Goal: Find contact information: Find contact information

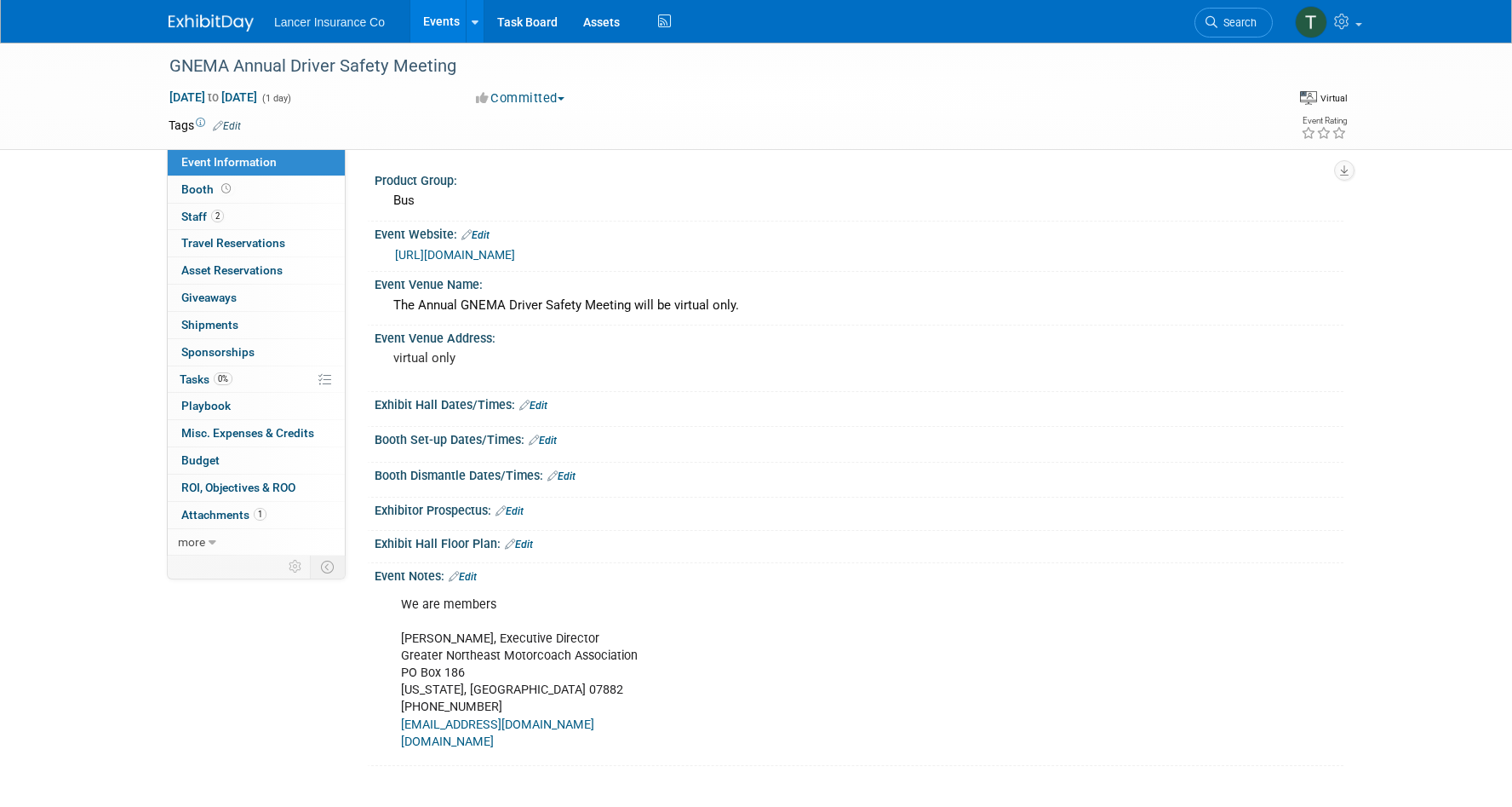
click at [433, 22] on link "Events" at bounding box center [442, 21] width 62 height 43
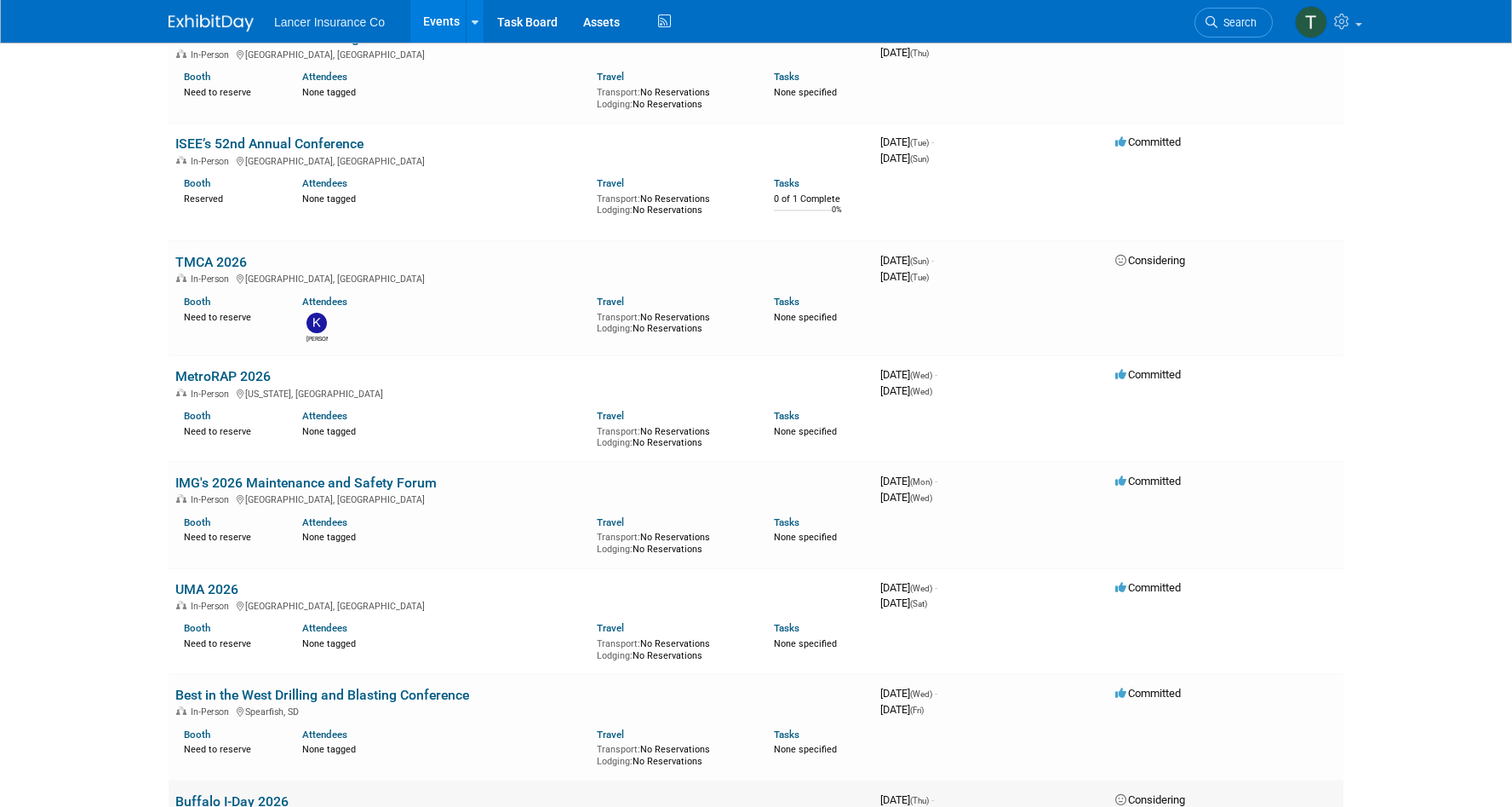
scroll to position [3542, 0]
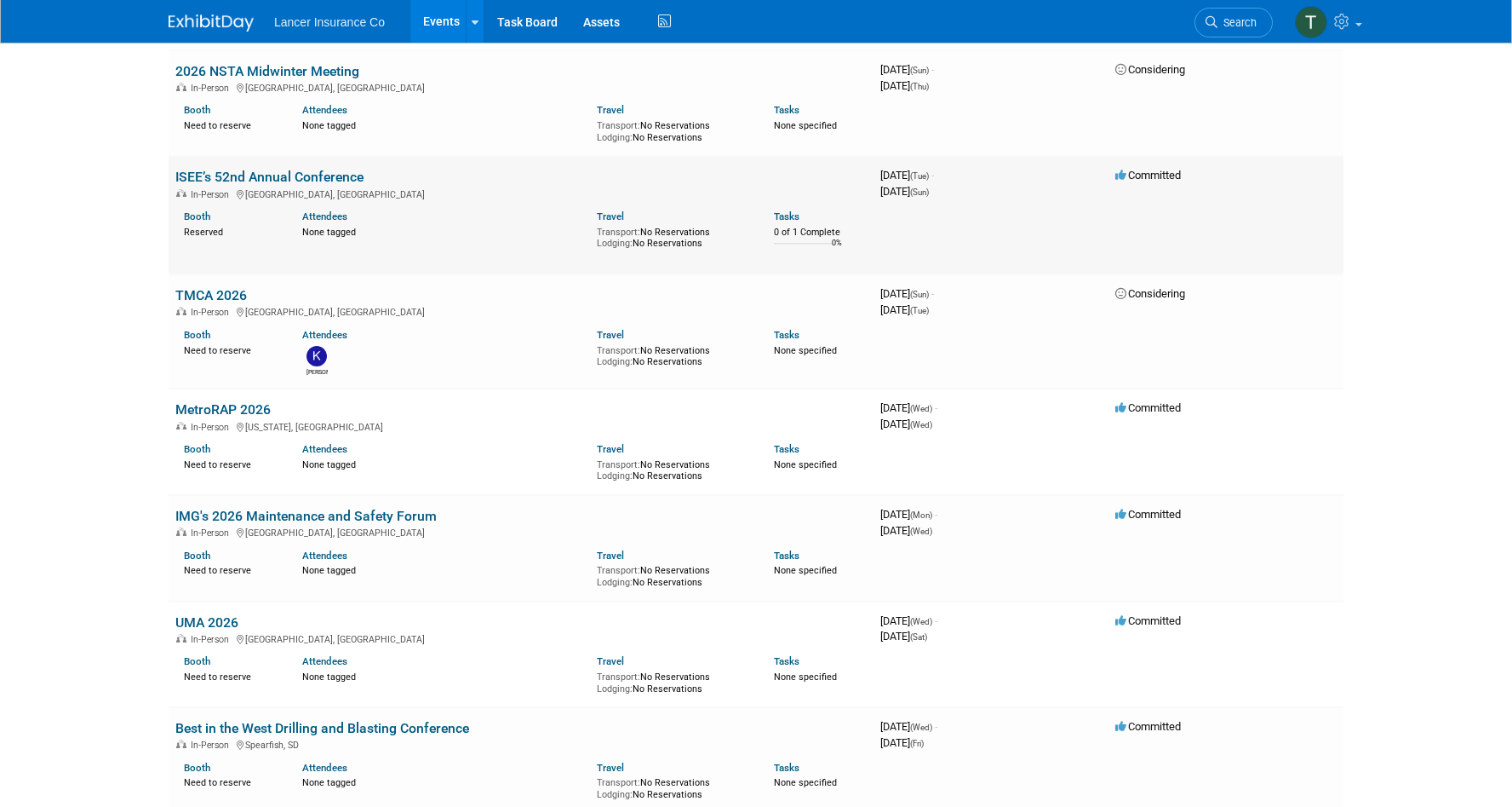
click at [252, 174] on link "ISEE’s 52nd Annual Conference" at bounding box center [269, 177] width 188 height 16
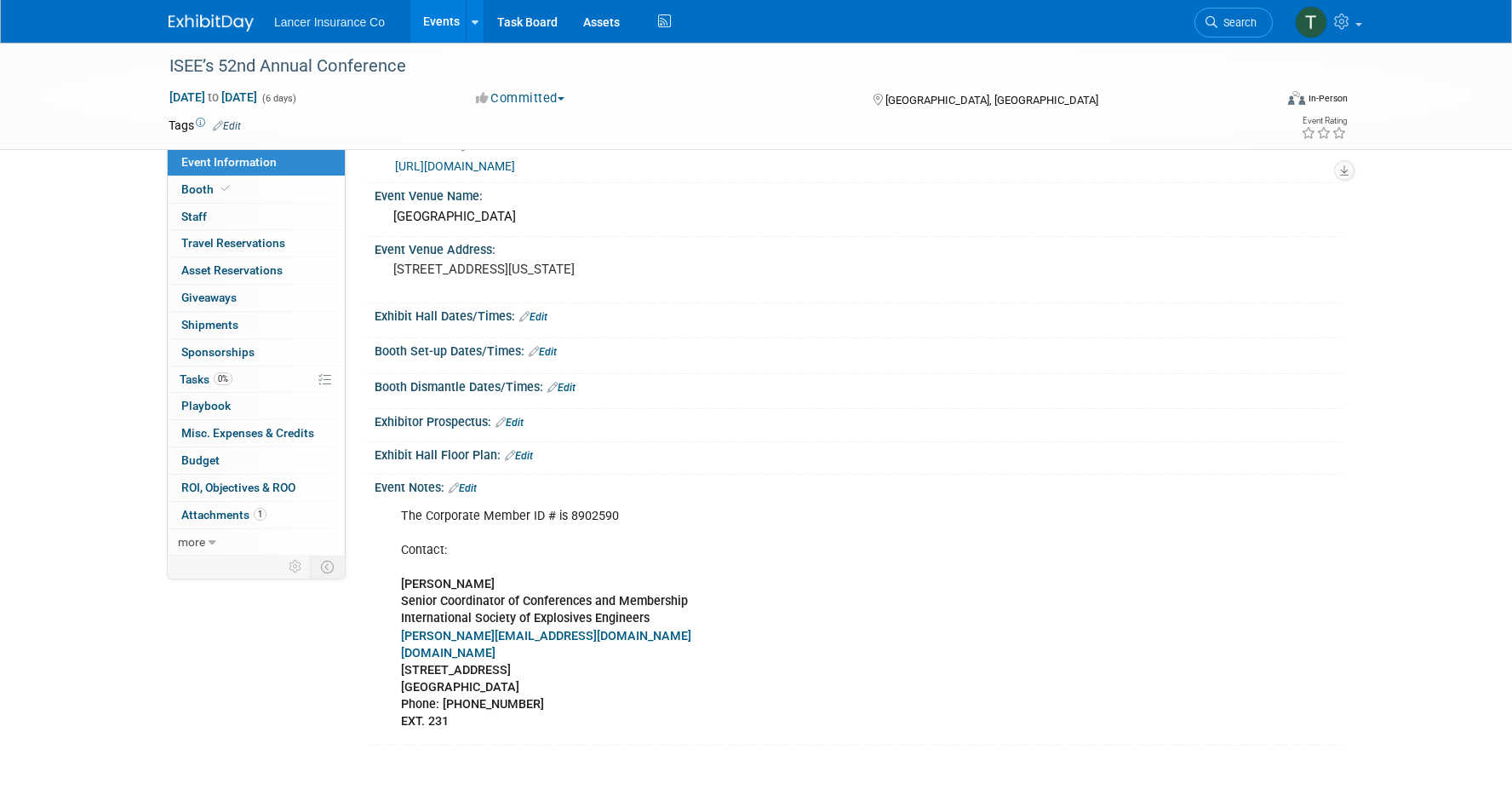
scroll to position [97, 0]
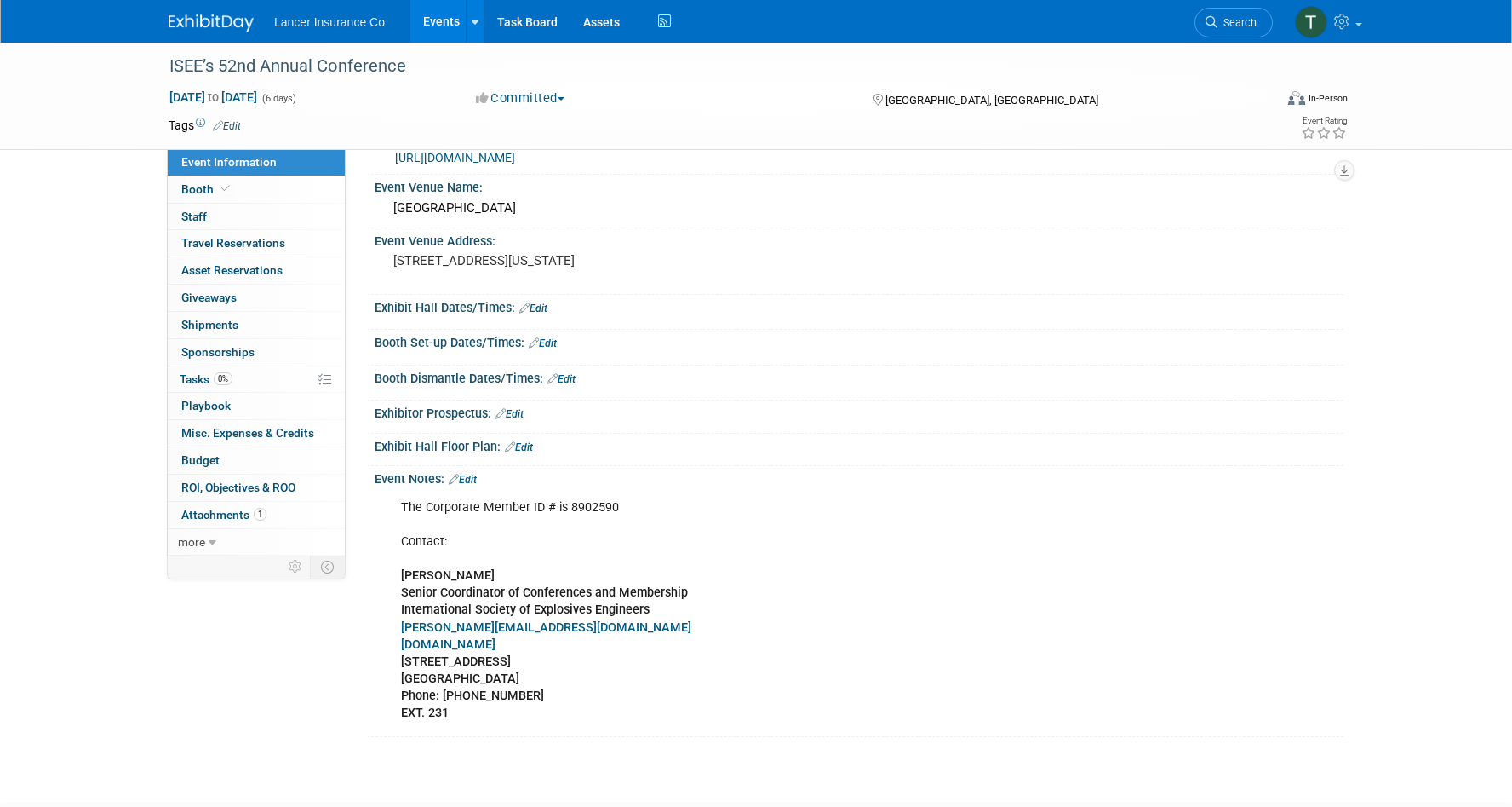
click at [466, 476] on link "Edit" at bounding box center [463, 479] width 28 height 12
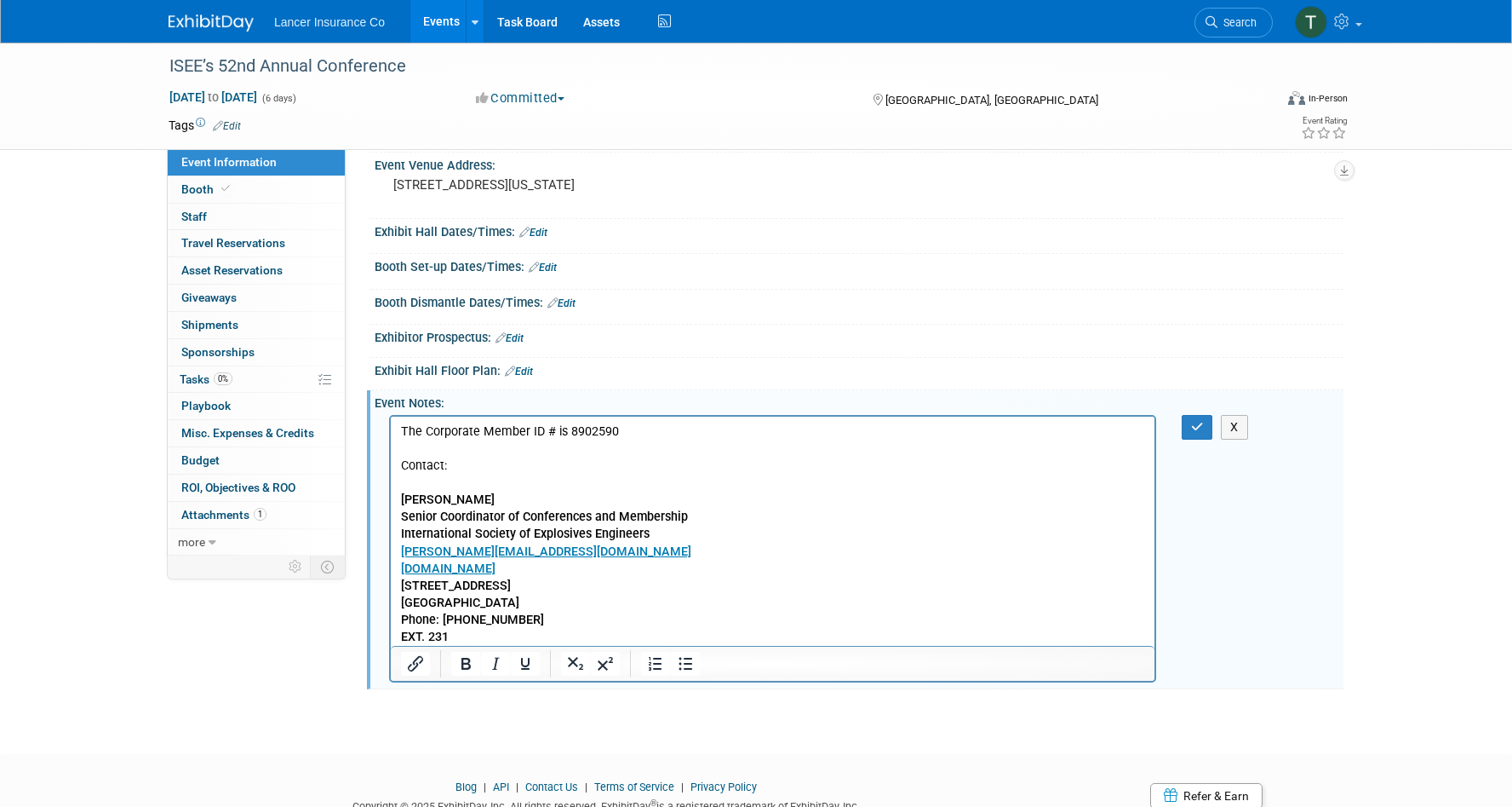
scroll to position [186, 0]
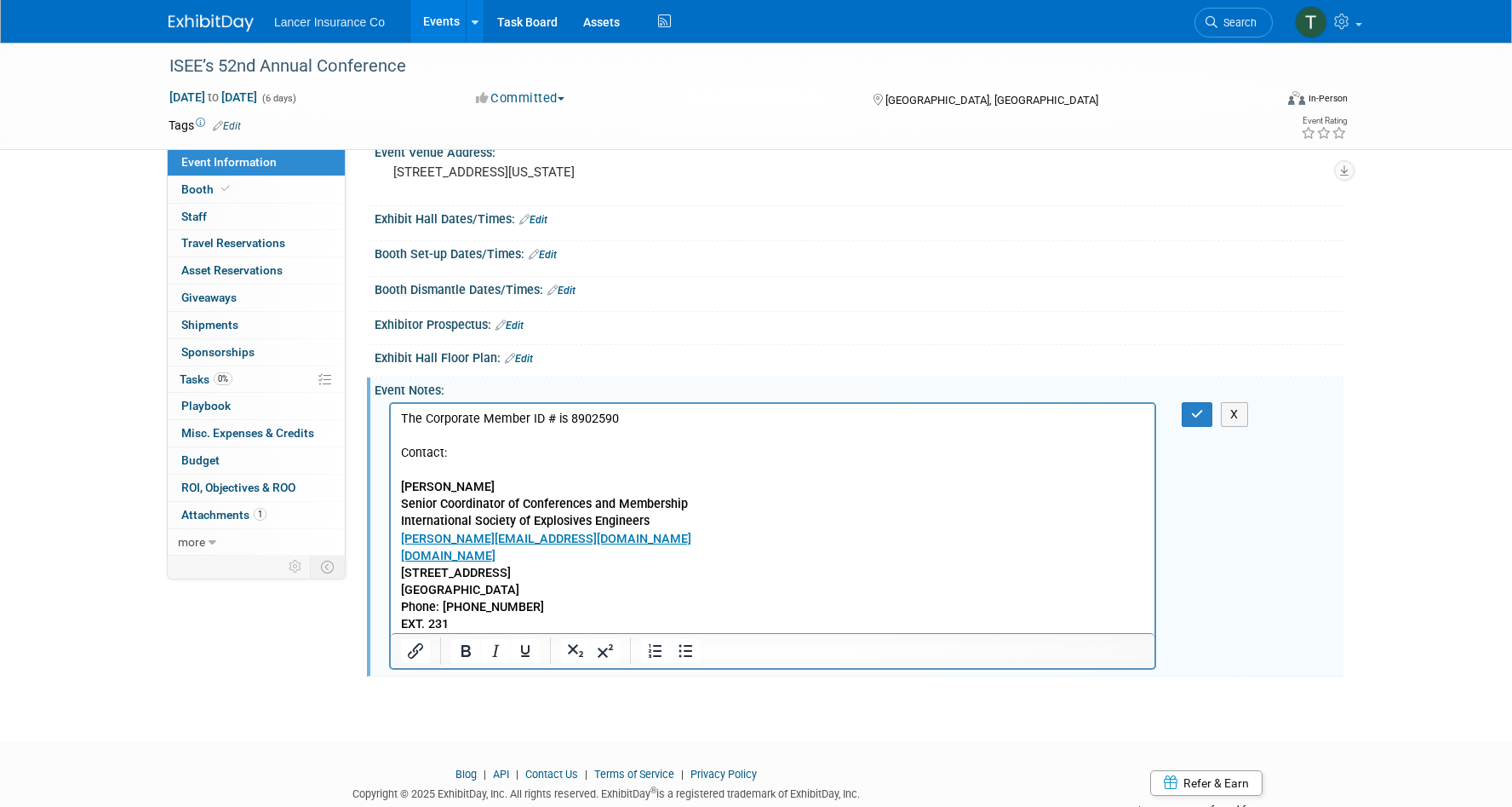
click at [450, 472] on p "The Corporate Member ID # is 8902590 Contact: Victoria Richardson Senior Coordi…" at bounding box center [773, 521] width 744 height 222
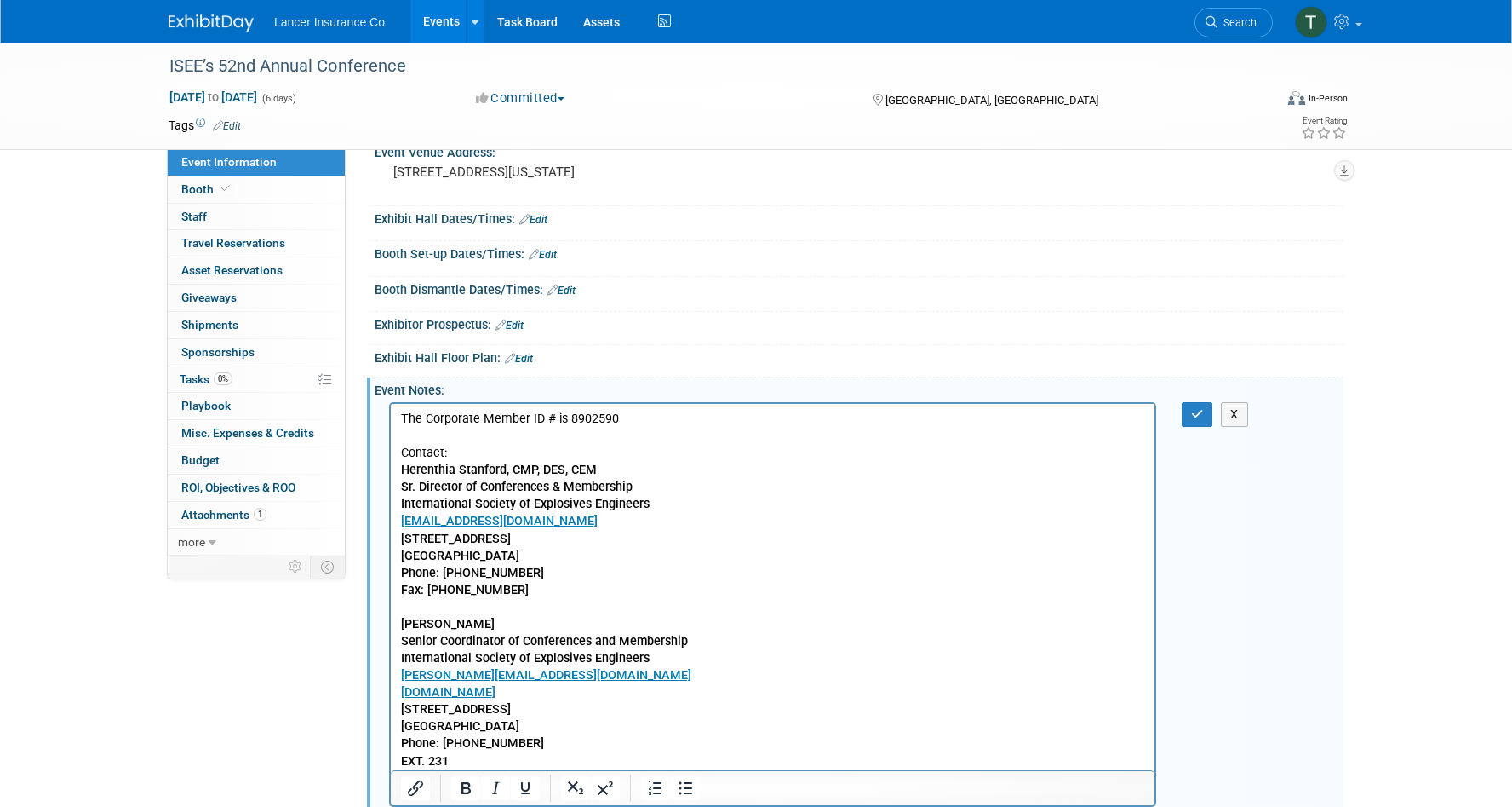
click at [424, 595] on b "Fax: 440-349-3788" at bounding box center [465, 589] width 127 height 14
click at [421, 601] on p "Victoria Richardson Senior Coordinator of Conferences and Membership Internatio…" at bounding box center [773, 683] width 744 height 171
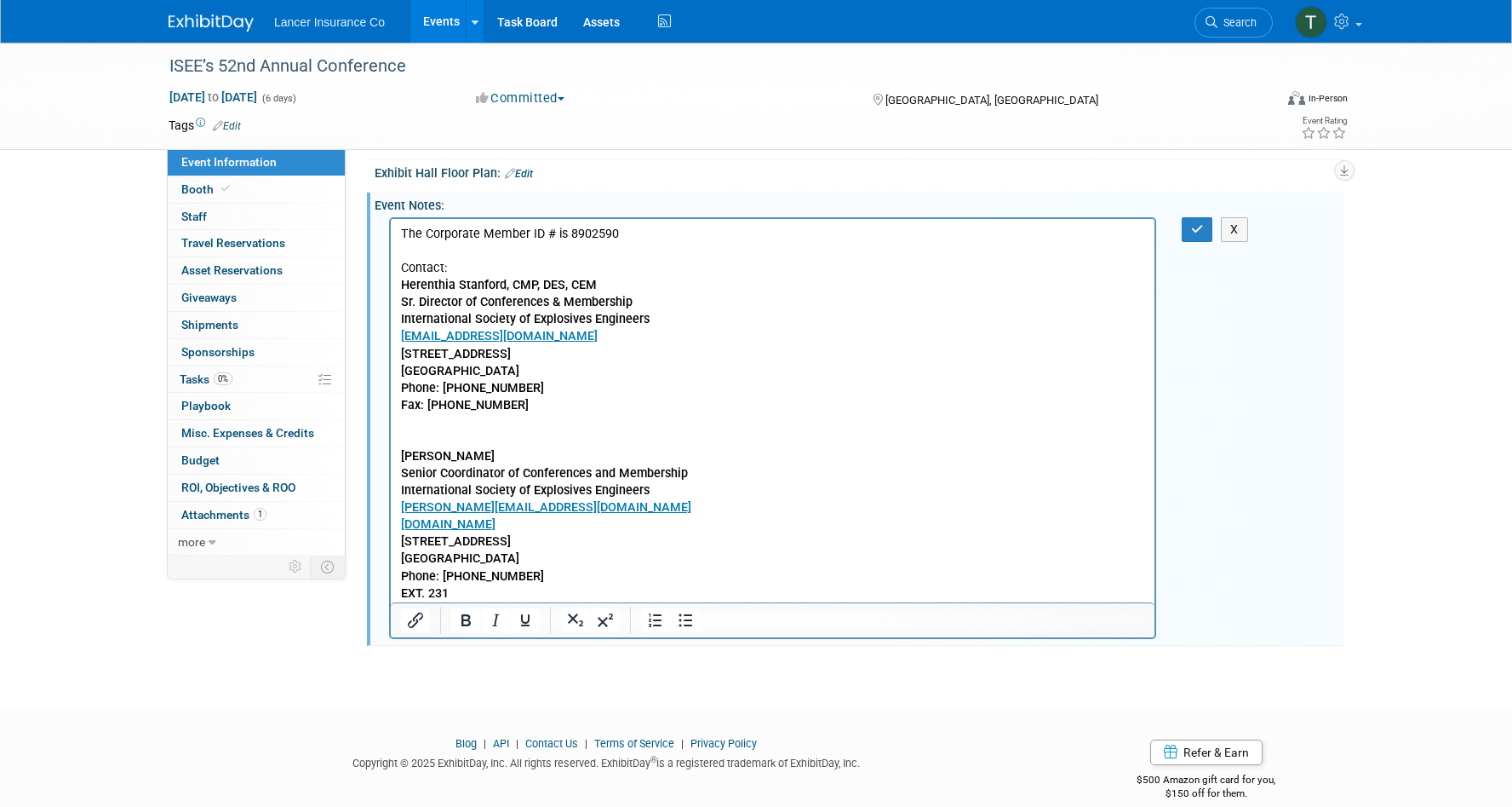
scroll to position [393, 0]
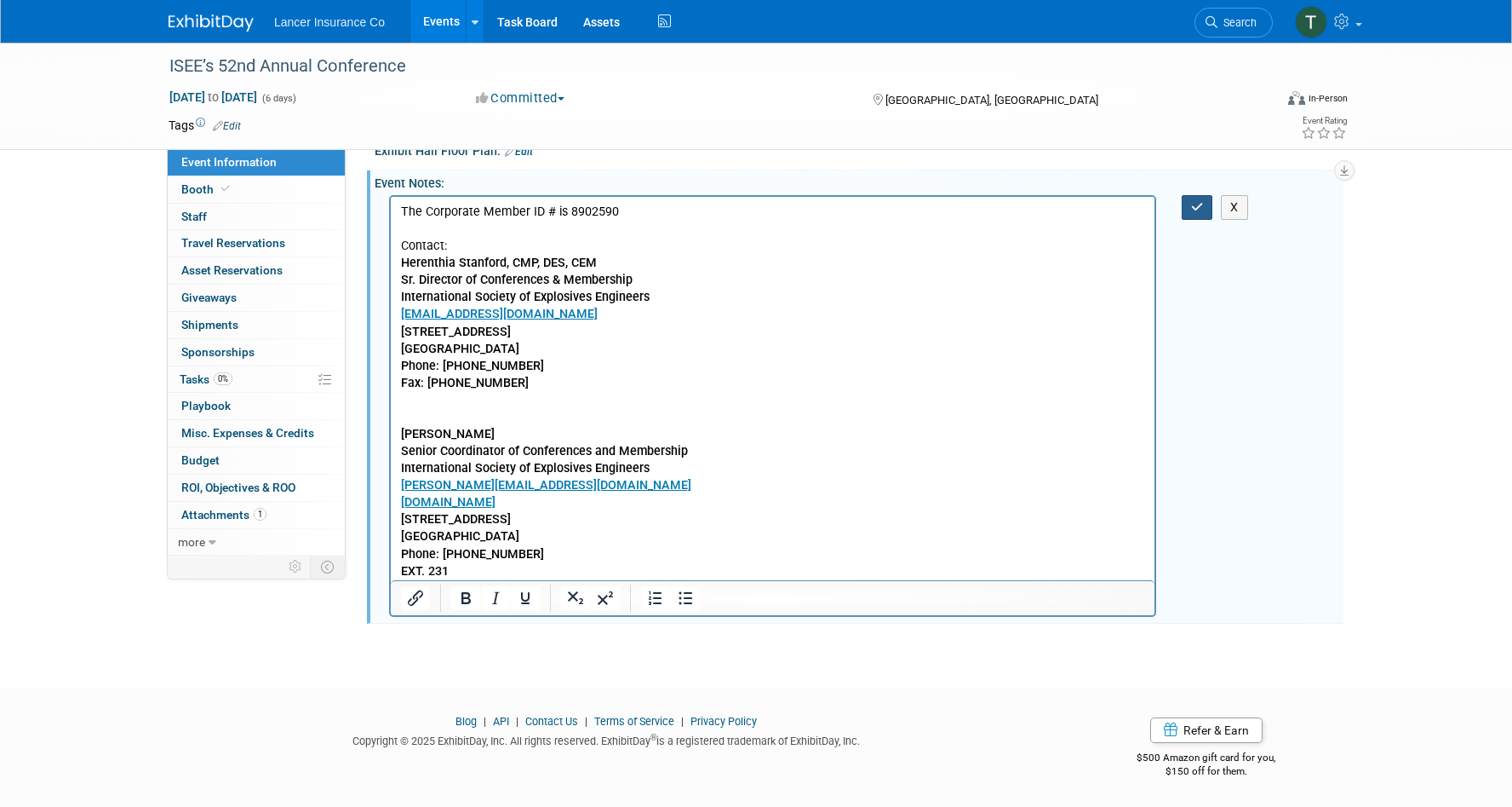
click at [1199, 201] on icon "button" at bounding box center [1198, 207] width 13 height 12
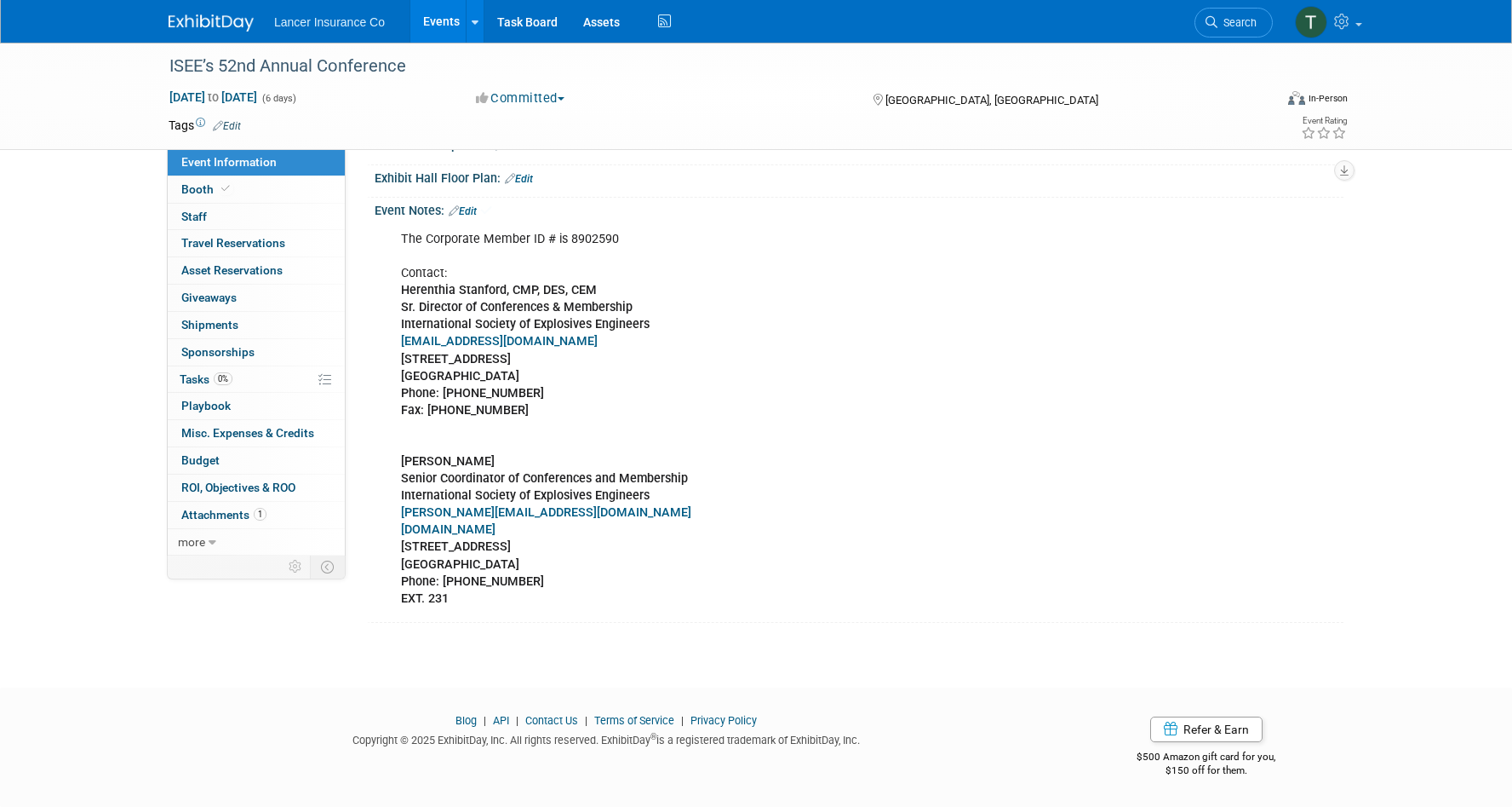
scroll to position [365, 0]
